Goal: Check status: Check status

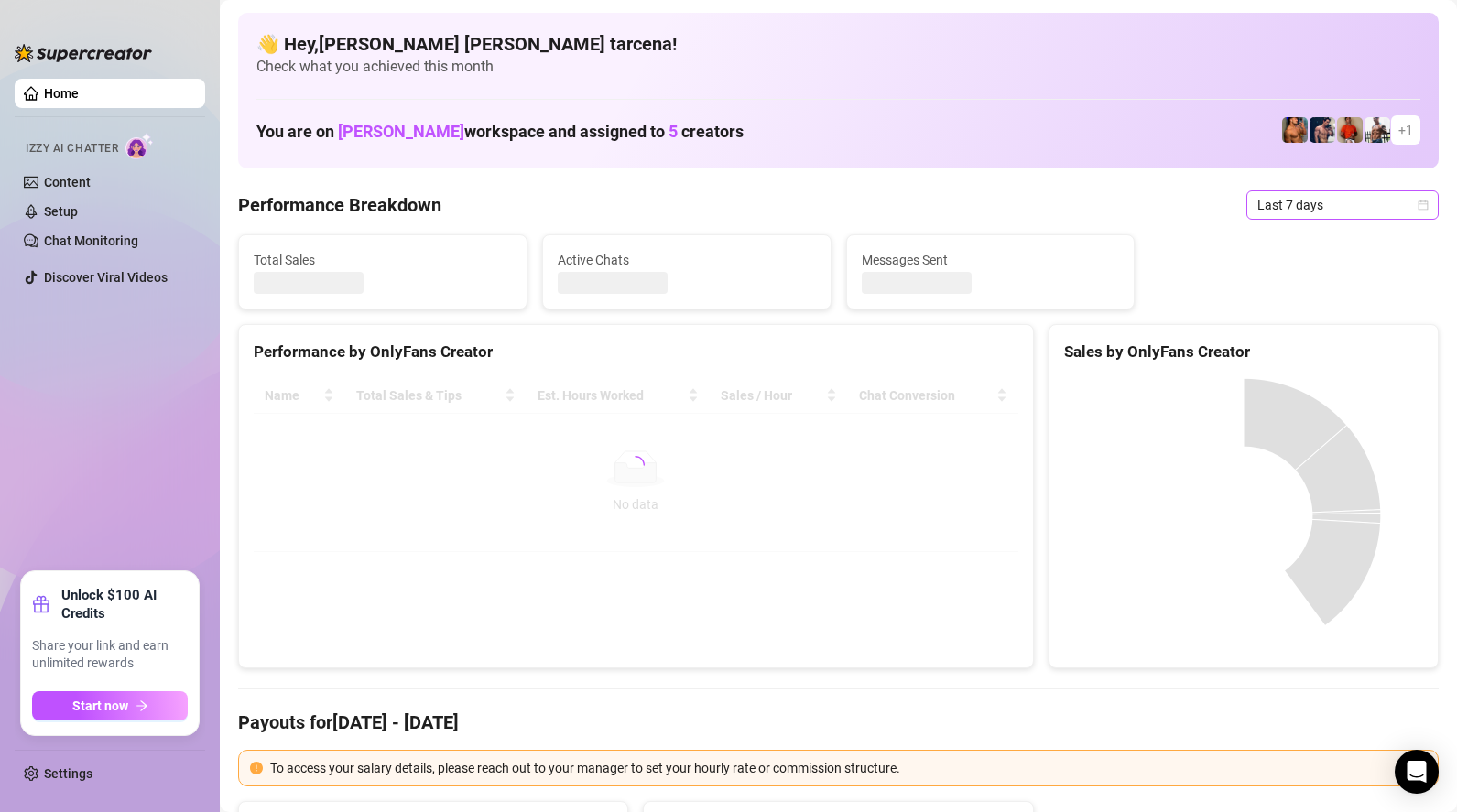
click at [1323, 212] on span "Last 7 days" at bounding box center [1342, 205] width 170 height 28
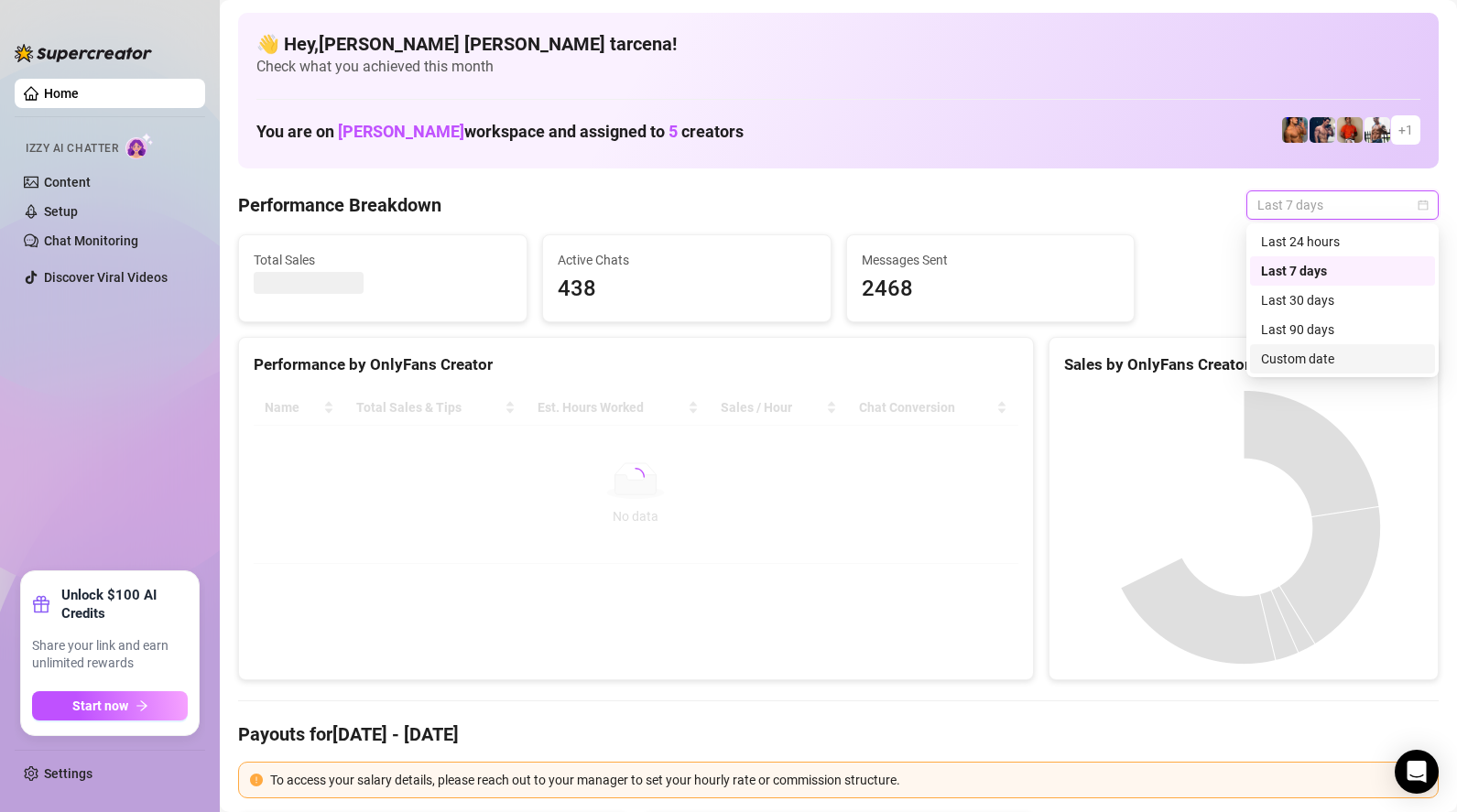
click at [1331, 359] on div "Custom date" at bounding box center [1342, 359] width 163 height 20
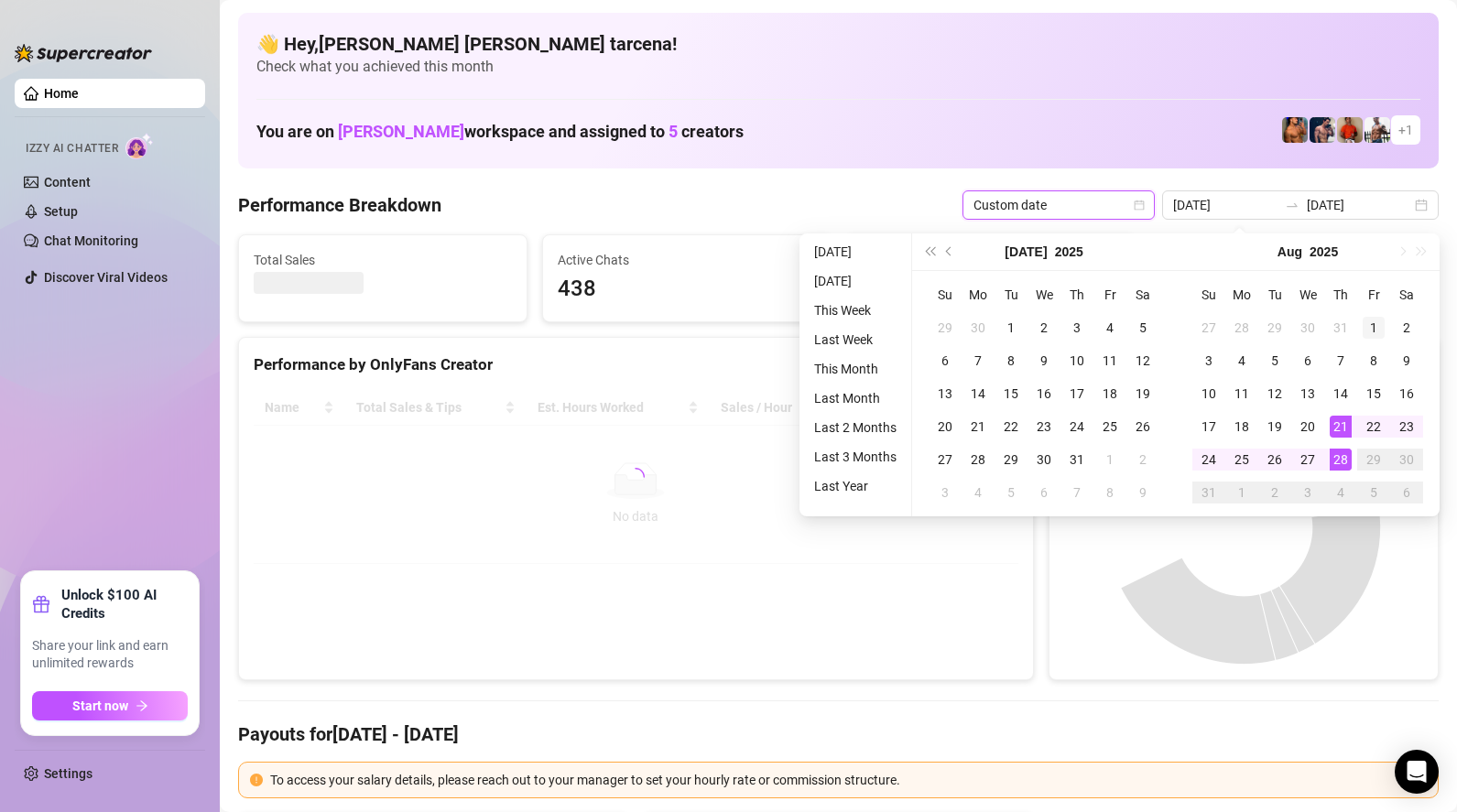
type input "[DATE]"
click at [1372, 329] on div "1" at bounding box center [1374, 328] width 22 height 22
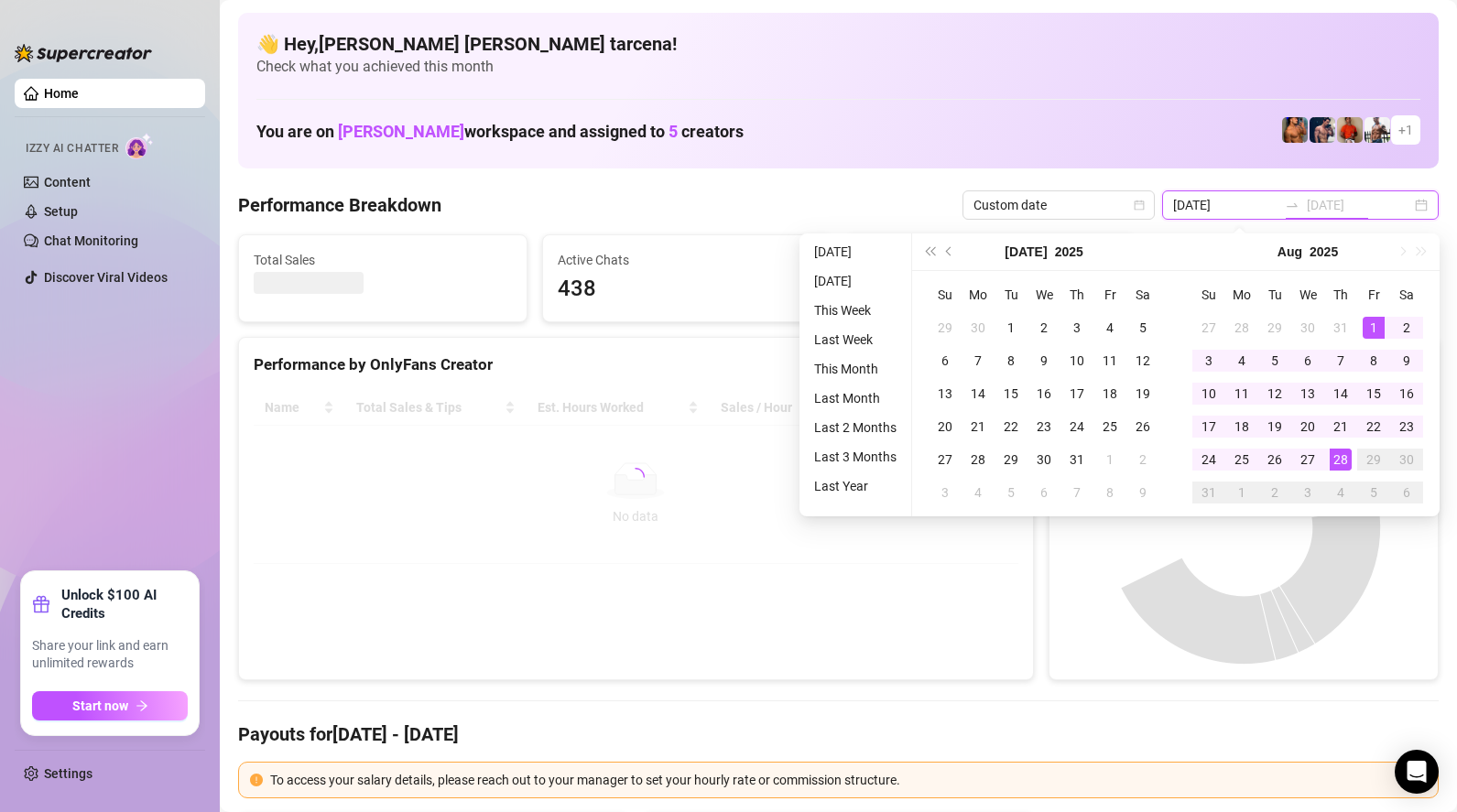
type input "[DATE]"
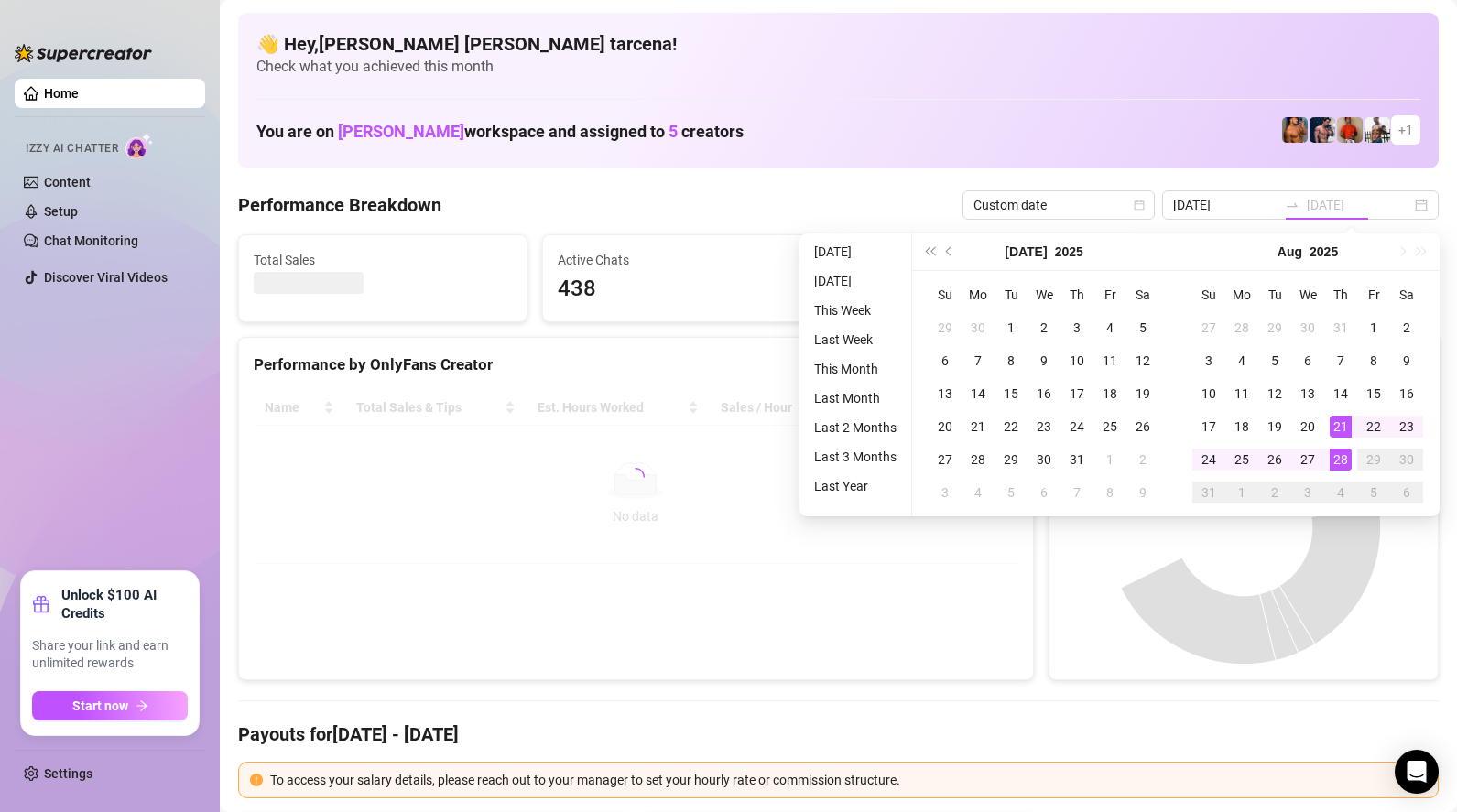
click at [1346, 457] on div "28" at bounding box center [1341, 459] width 22 height 22
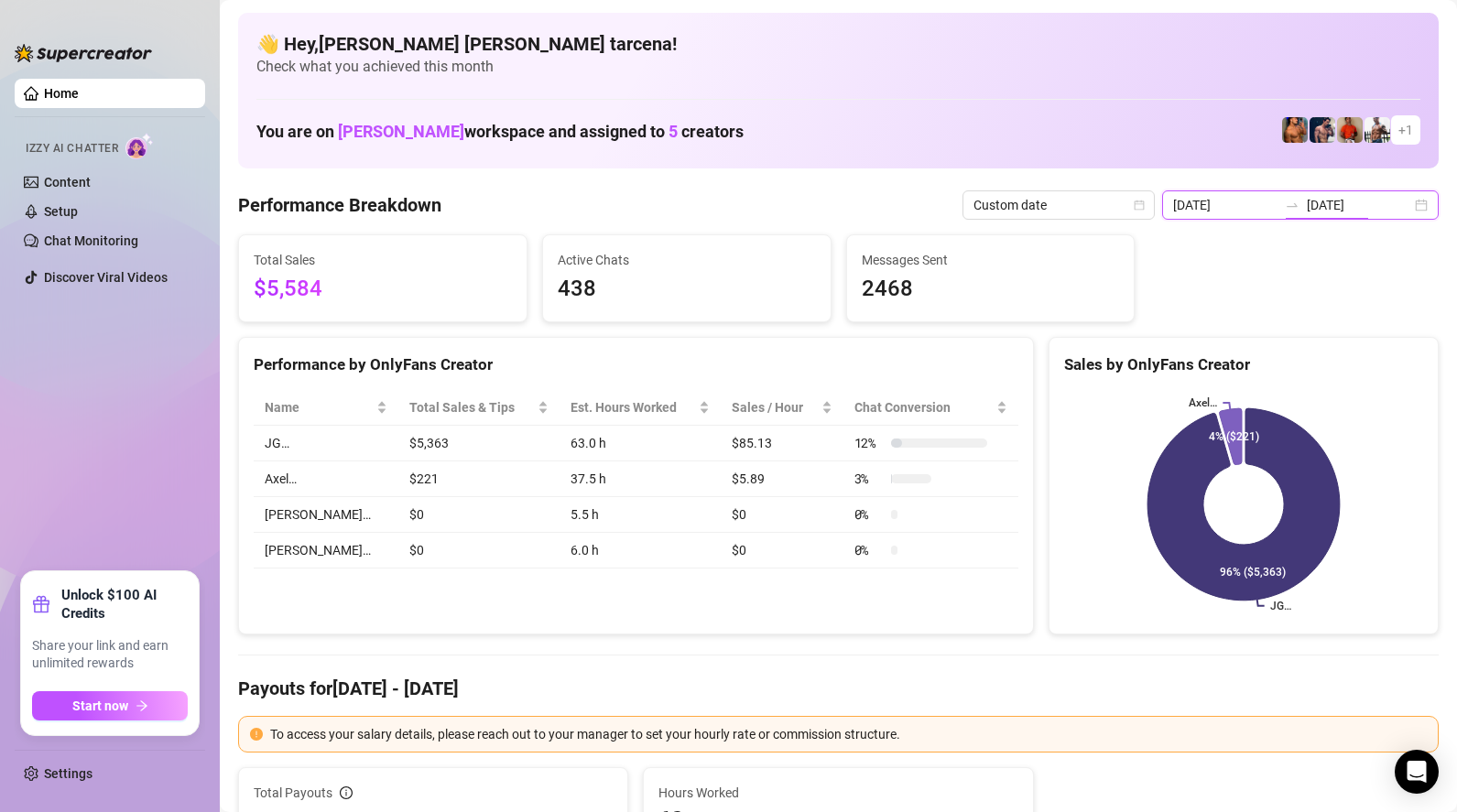
click at [1335, 211] on input "[DATE]" at bounding box center [1358, 205] width 104 height 20
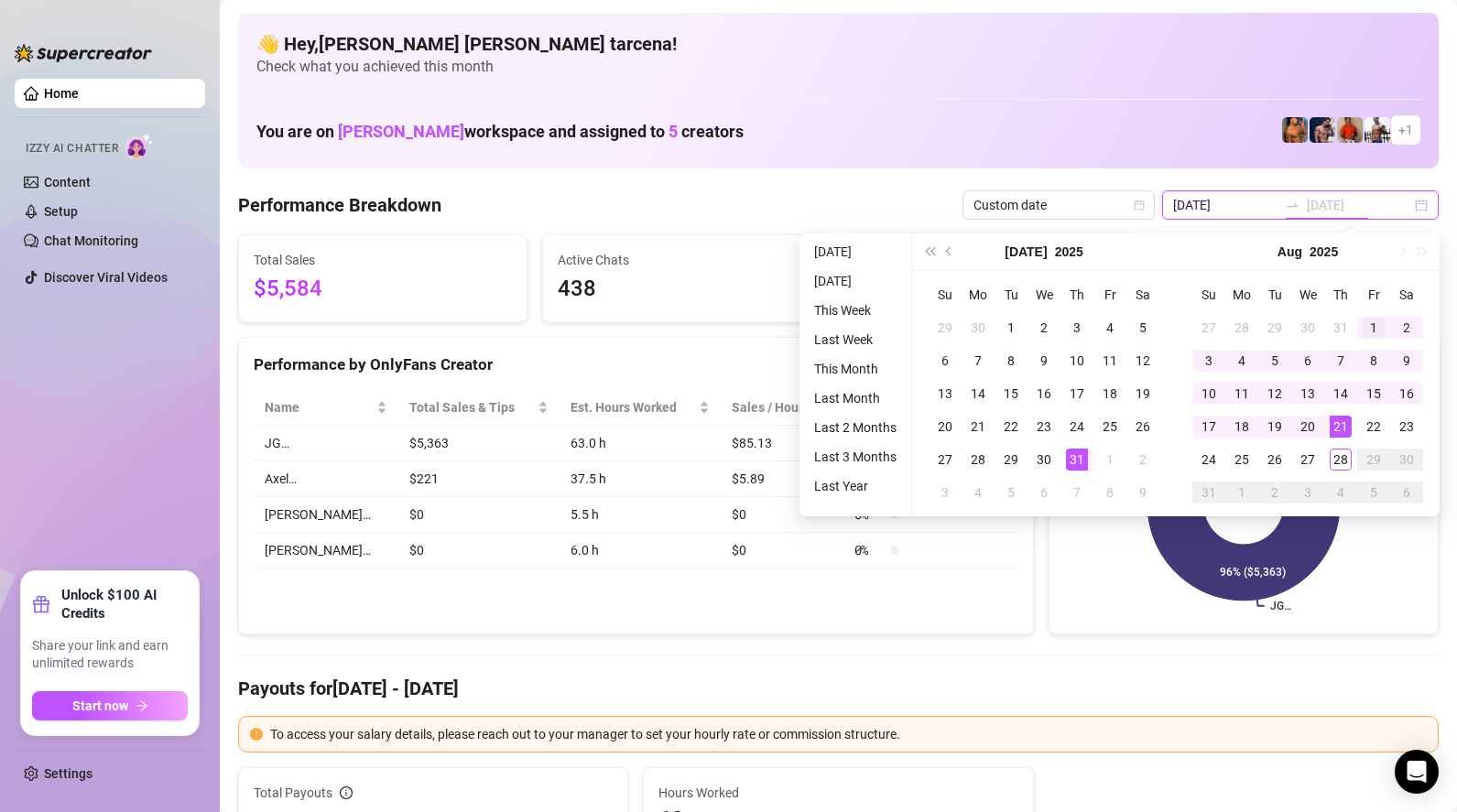
type input "[DATE]"
click at [1366, 327] on div "1" at bounding box center [1374, 328] width 22 height 22
type input "[DATE]"
click at [1340, 452] on div "28" at bounding box center [1341, 459] width 22 height 22
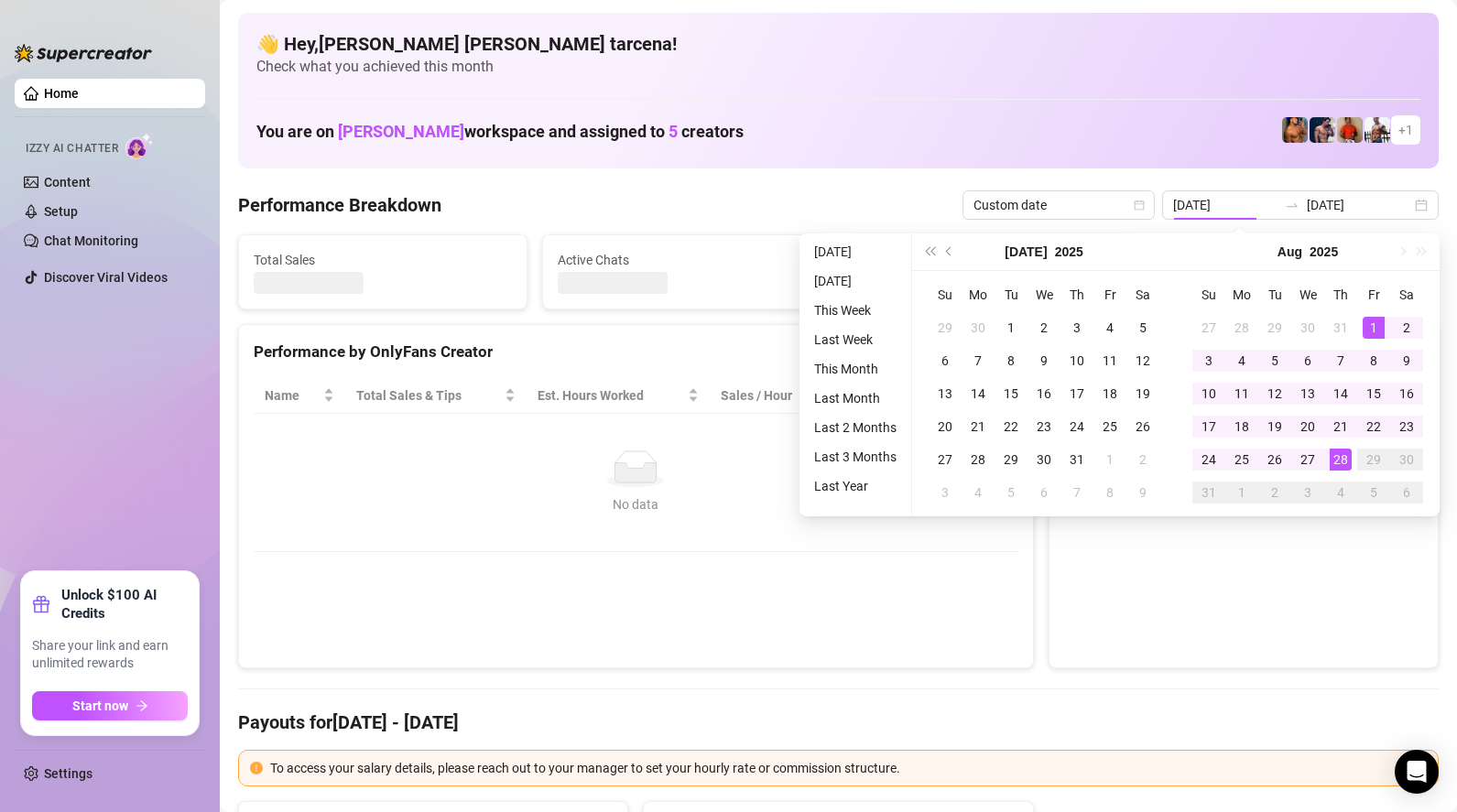
type input "[DATE]"
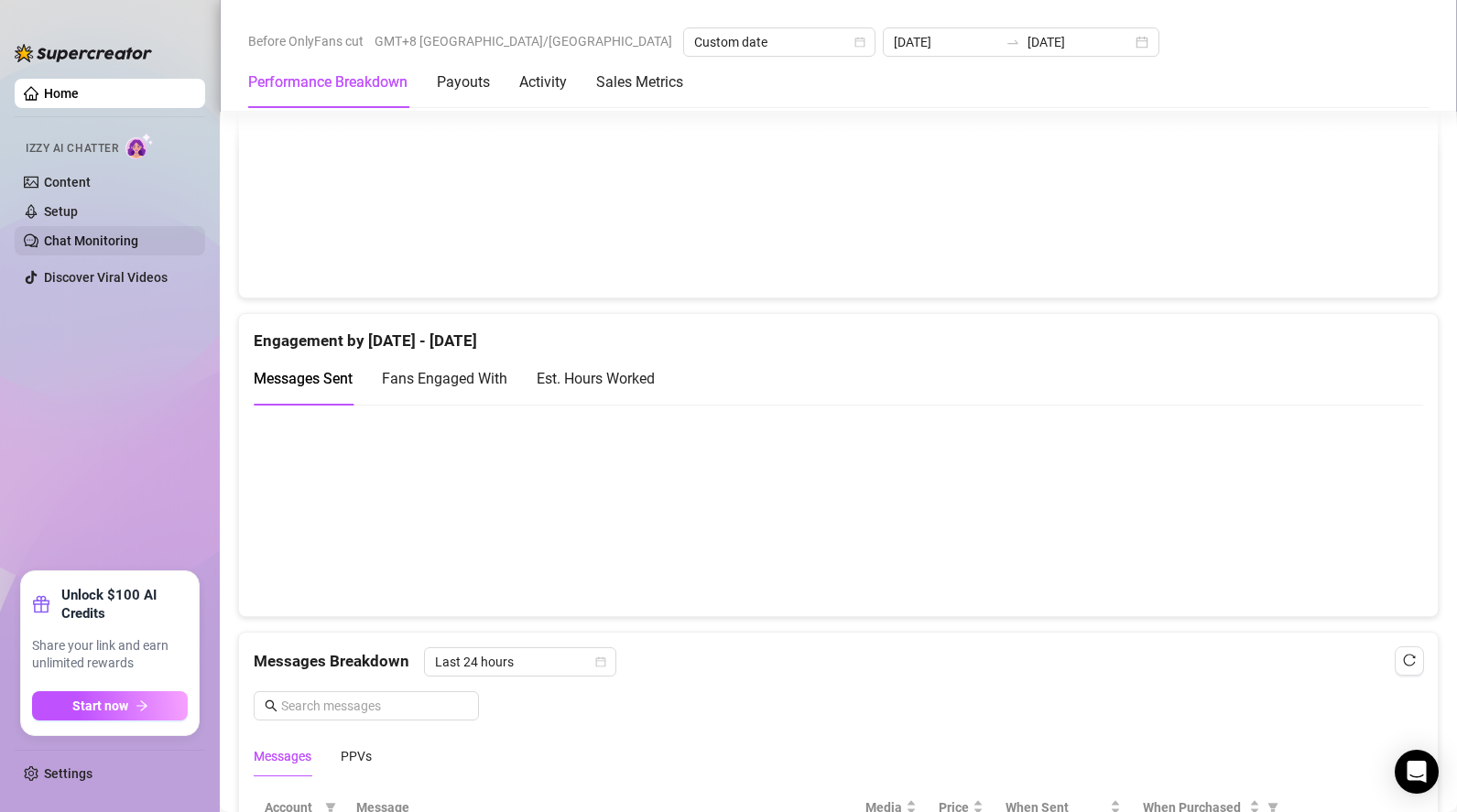
scroll to position [771, 0]
